Goal: Use online tool/utility

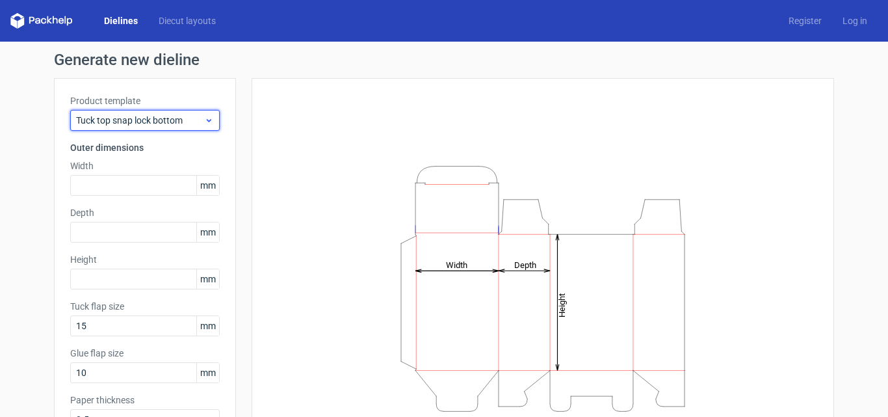
click at [148, 117] on span "Tuck top snap lock bottom" at bounding box center [140, 120] width 128 height 13
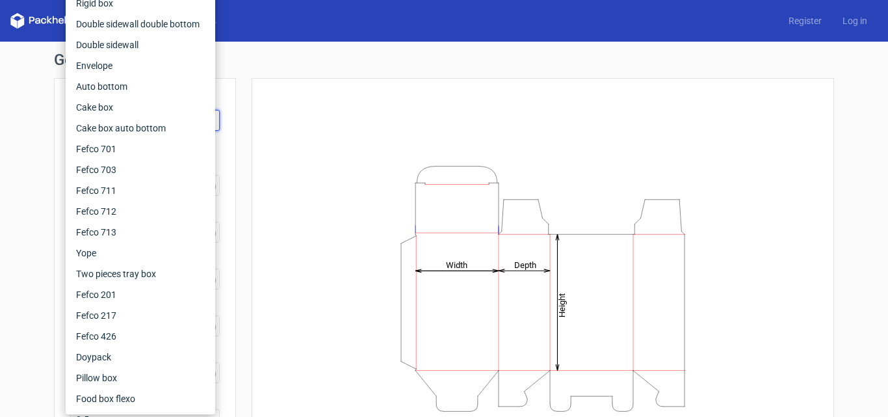
click at [252, 251] on div "Height Depth Width" at bounding box center [543, 288] width 583 height 421
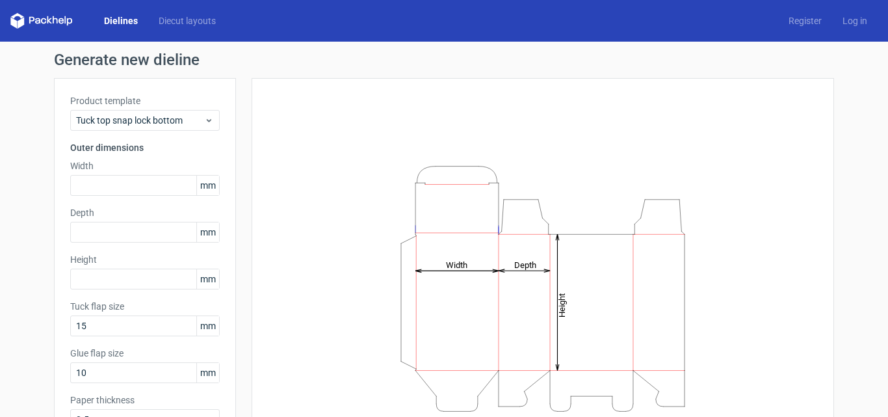
click at [127, 16] on link "Dielines" at bounding box center [121, 20] width 55 height 13
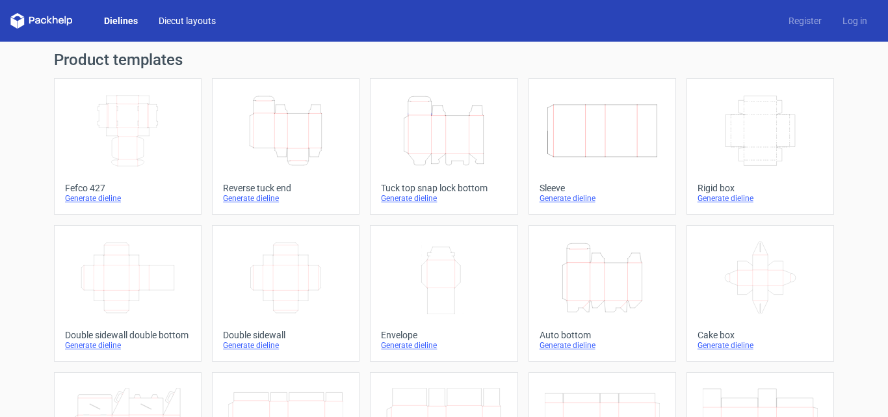
click at [189, 15] on link "Diecut layouts" at bounding box center [187, 20] width 78 height 13
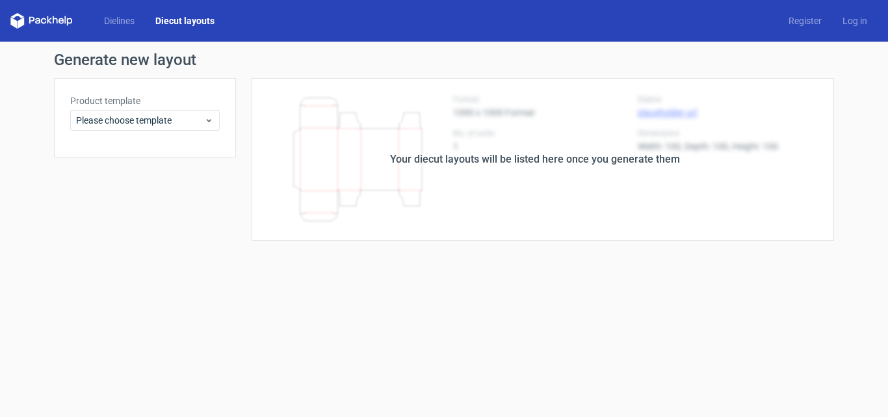
click at [176, 109] on div "Product template Please choose template" at bounding box center [145, 112] width 150 height 36
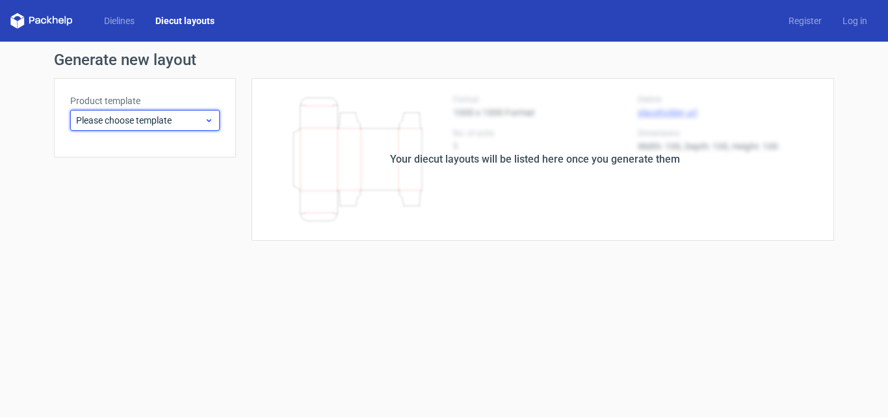
click at [176, 120] on span "Please choose template" at bounding box center [140, 120] width 128 height 13
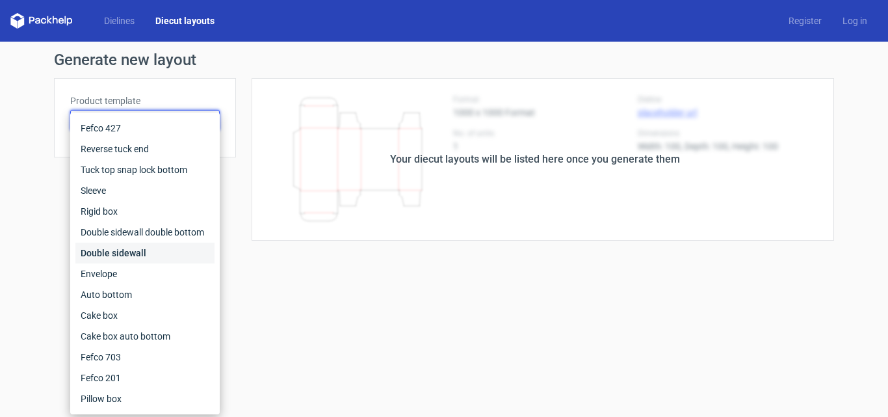
click at [155, 257] on div "Double sidewall" at bounding box center [144, 253] width 139 height 21
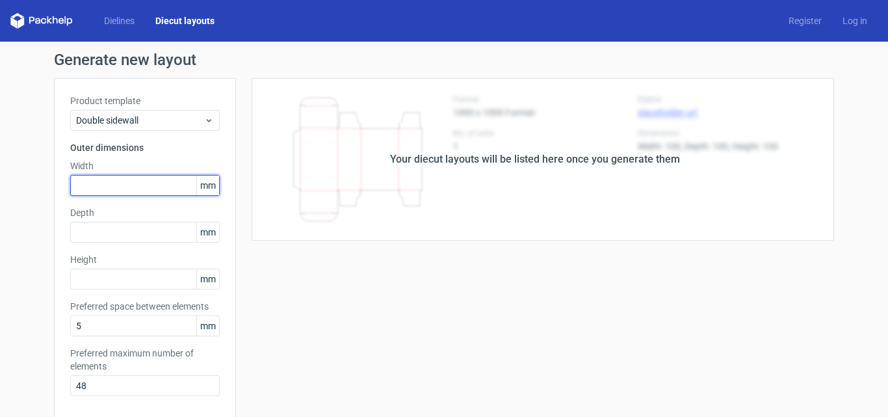
click at [147, 189] on input "text" at bounding box center [145, 185] width 150 height 21
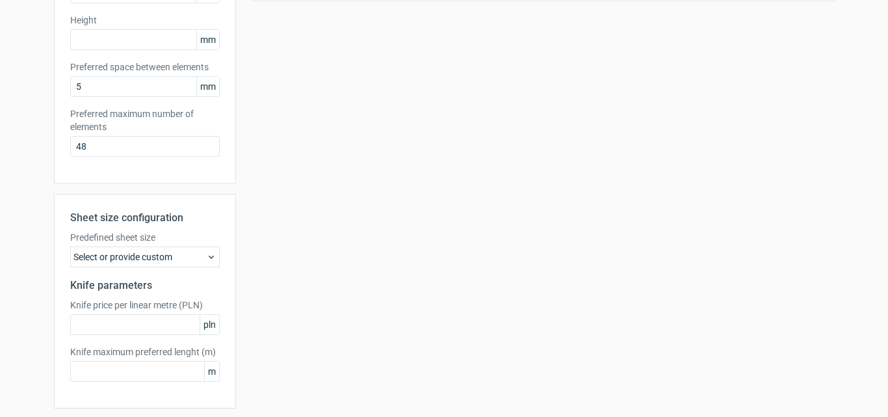
scroll to position [283, 0]
